Goal: Find specific page/section: Find specific page/section

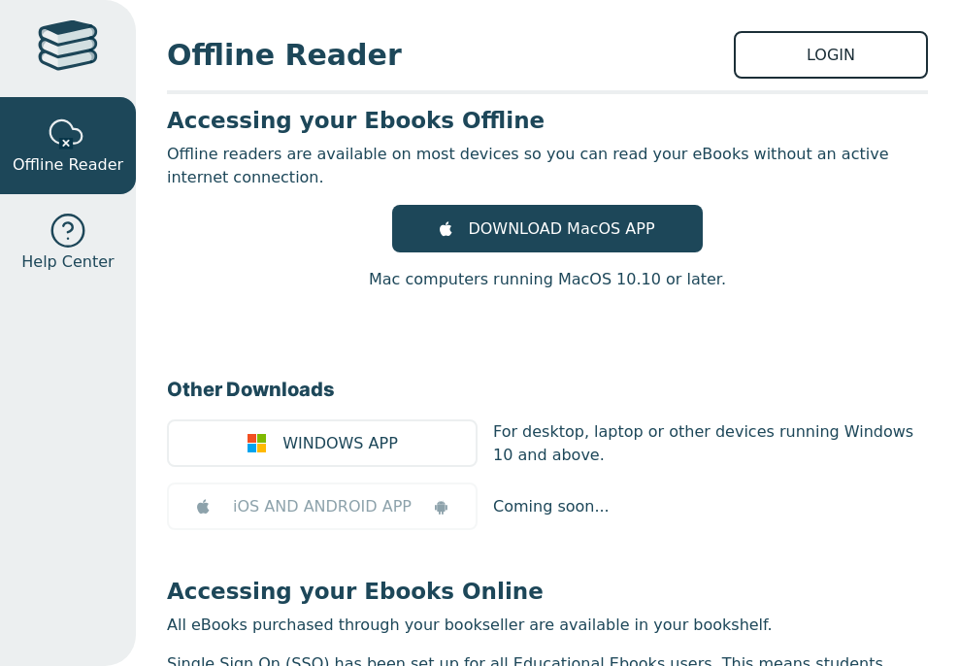
click at [793, 62] on link "LOGIN" at bounding box center [831, 55] width 194 height 48
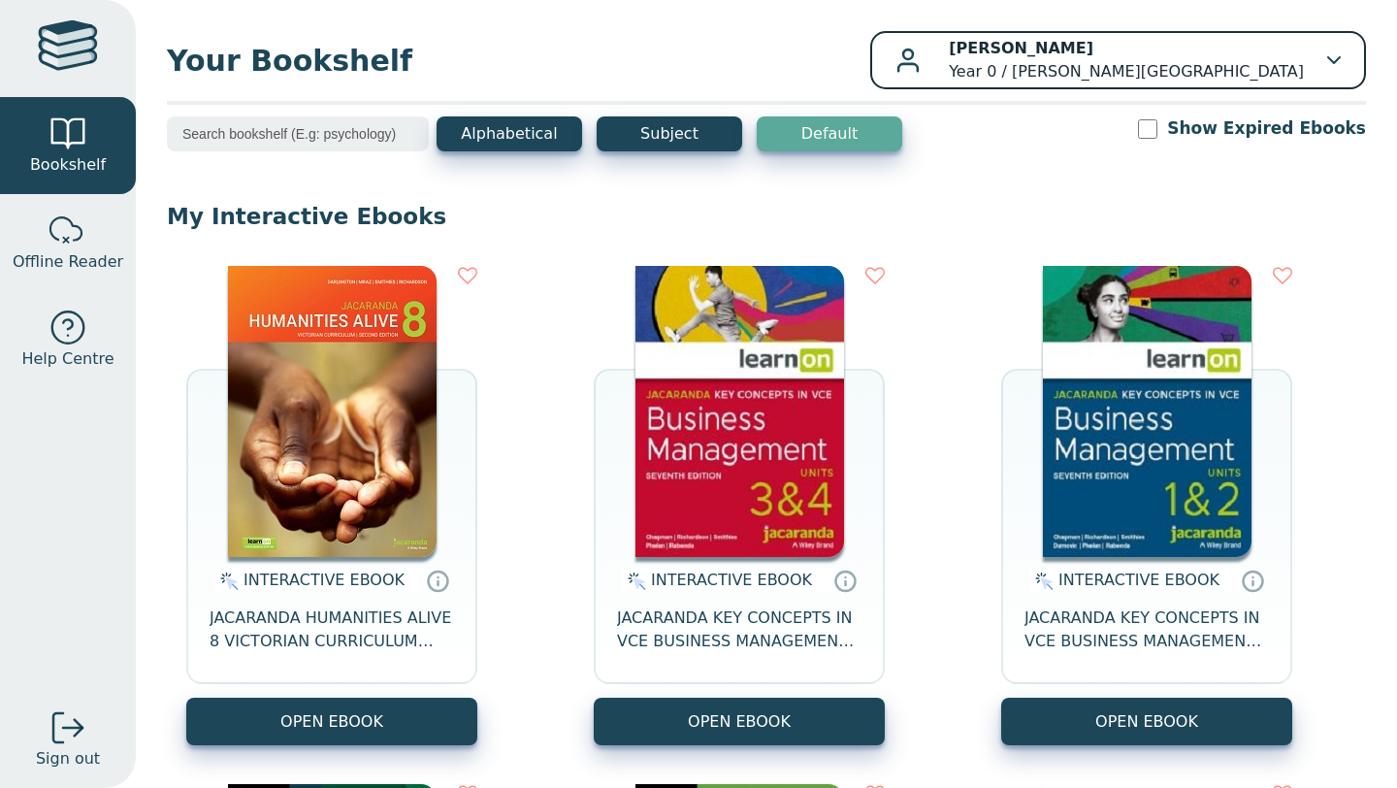
click at [958, 70] on p "Kerwin Alcantara Year 0 / Blackburn High School" at bounding box center [1126, 60] width 355 height 47
click at [958, 69] on p "Kerwin Alcantara Year 0 / Blackburn High School" at bounding box center [1126, 60] width 355 height 47
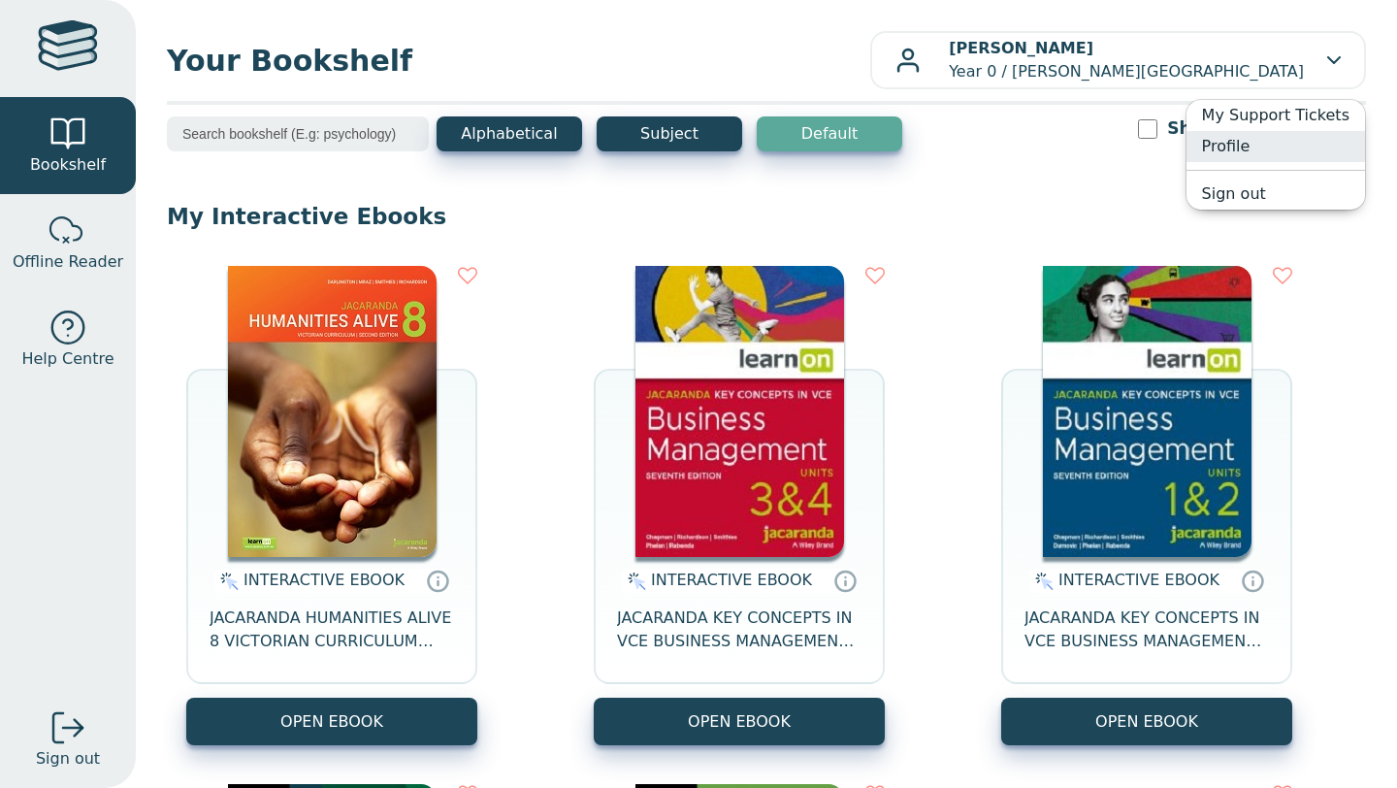
click at [958, 142] on link "Profile" at bounding box center [1276, 146] width 179 height 31
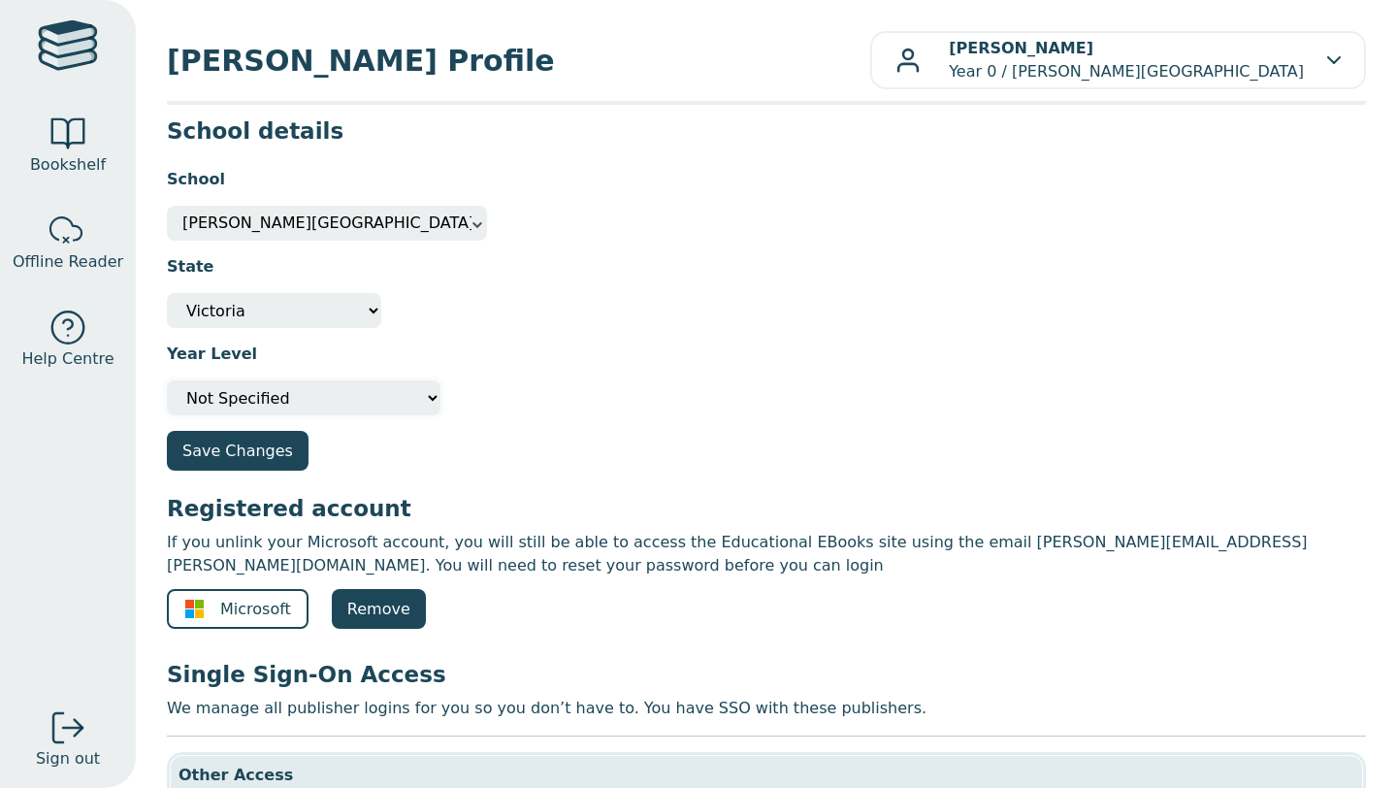
click at [323, 383] on select "Please select your year level Not Specified 7 8 9 10 11 12" at bounding box center [304, 397] width 274 height 35
select select "7"
click at [167, 380] on select "Please select your year level Not Specified 7 8 9 10 11 12" at bounding box center [304, 397] width 274 height 35
click at [81, 138] on div at bounding box center [68, 133] width 39 height 39
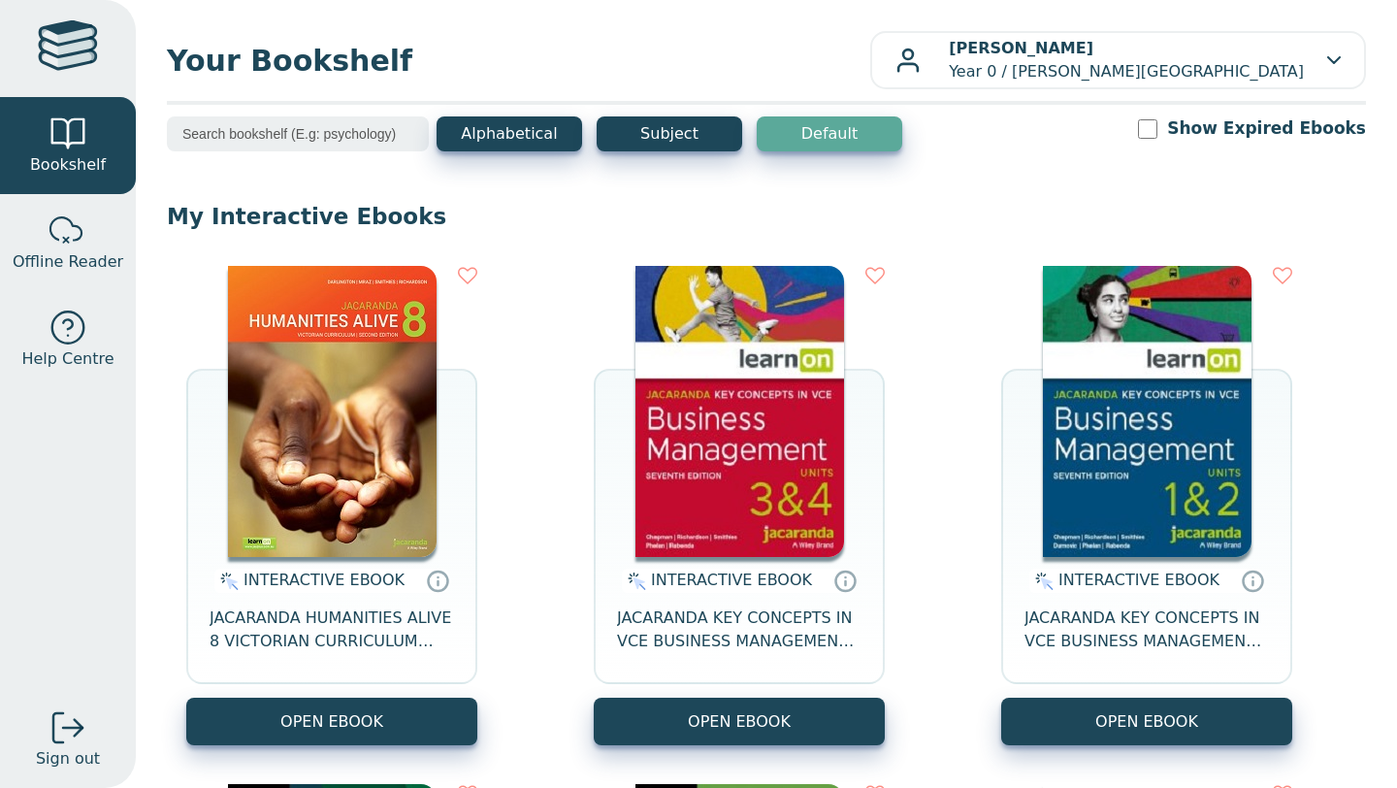
click at [356, 139] on input "search" at bounding box center [298, 133] width 262 height 35
type input "A"
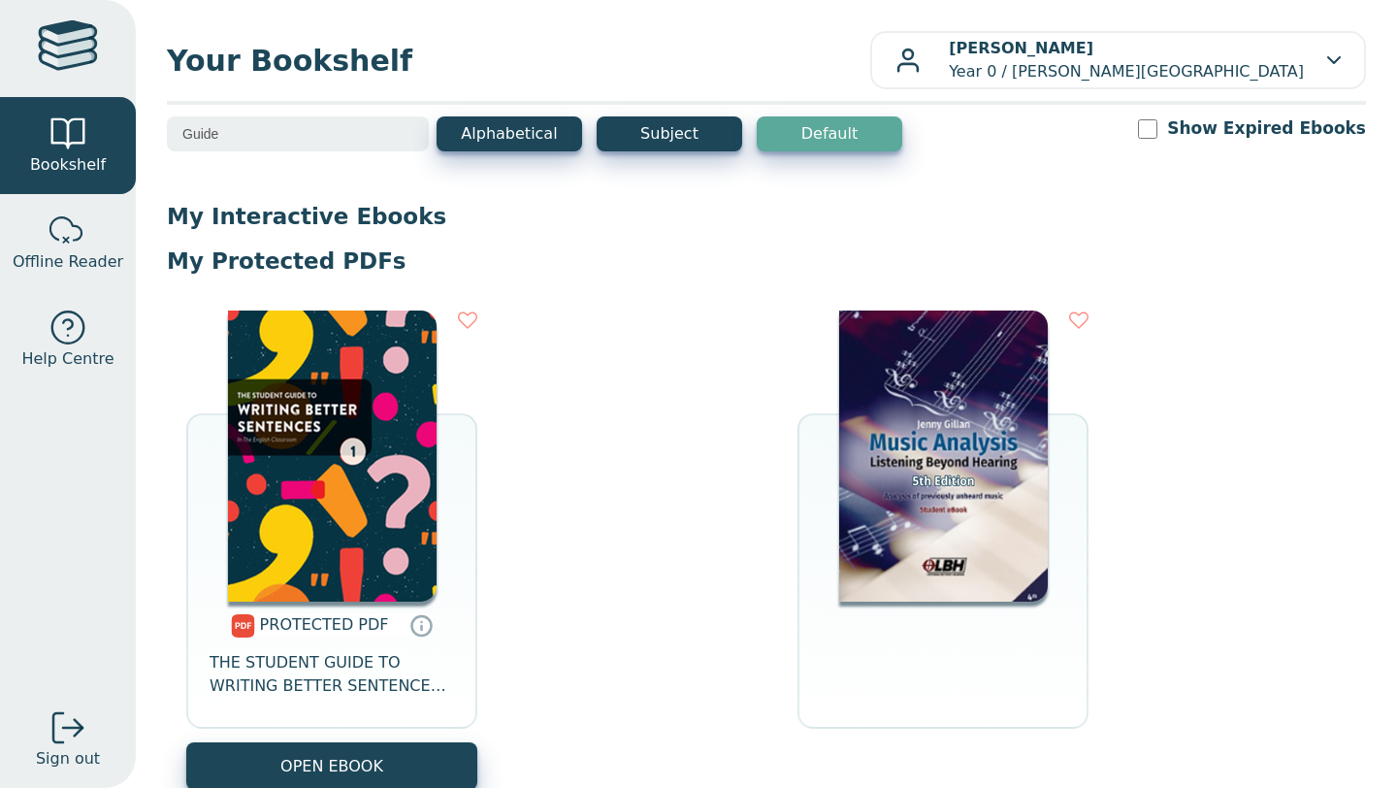
type input "Guide"
click at [462, 314] on icon at bounding box center [467, 320] width 19 height 19
click at [373, 499] on img at bounding box center [332, 456] width 209 height 291
